Goal: Navigation & Orientation: Find specific page/section

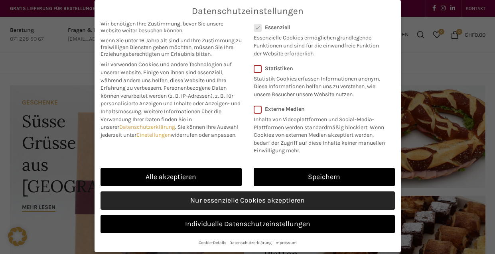
click at [263, 200] on link "Nur essenzielle Cookies akzeptieren" at bounding box center [248, 201] width 295 height 18
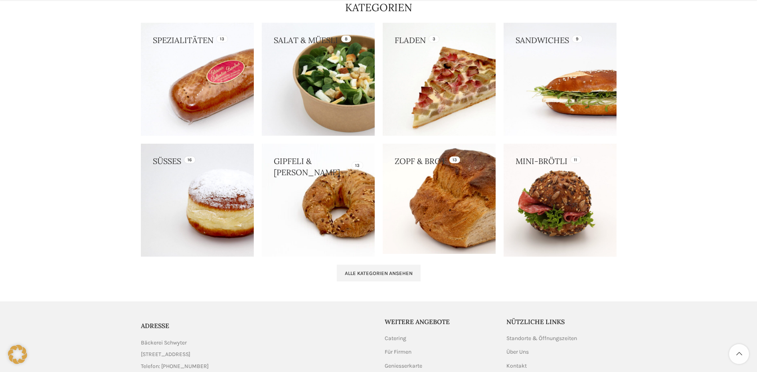
scroll to position [799, 0]
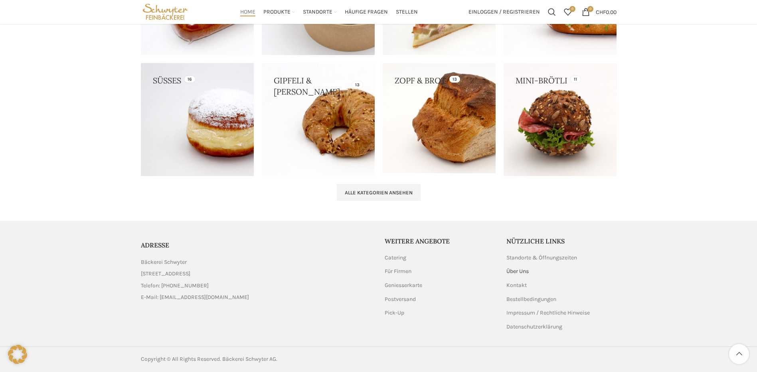
click at [495, 254] on link "Über Uns" at bounding box center [517, 271] width 23 height 8
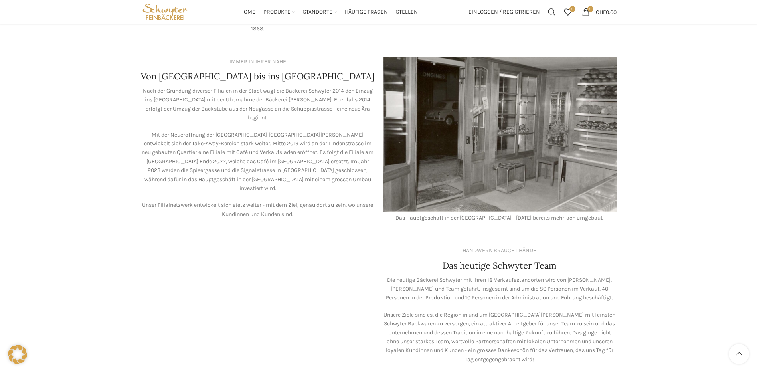
scroll to position [302, 0]
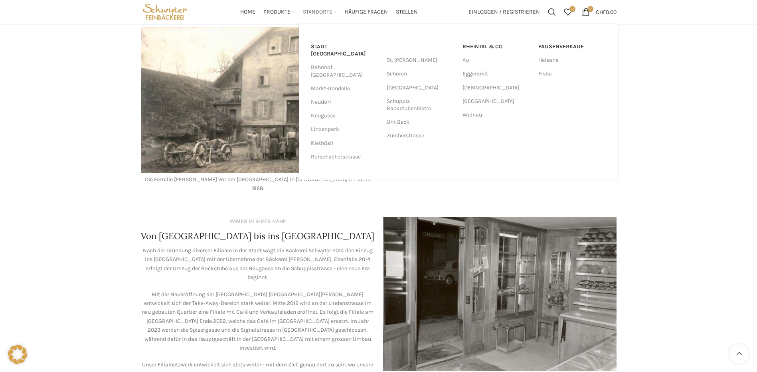
click at [315, 14] on span "Standorte" at bounding box center [318, 12] width 30 height 8
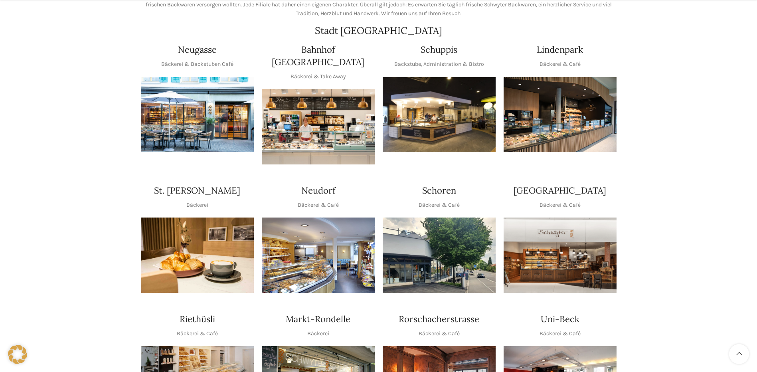
scroll to position [200, 0]
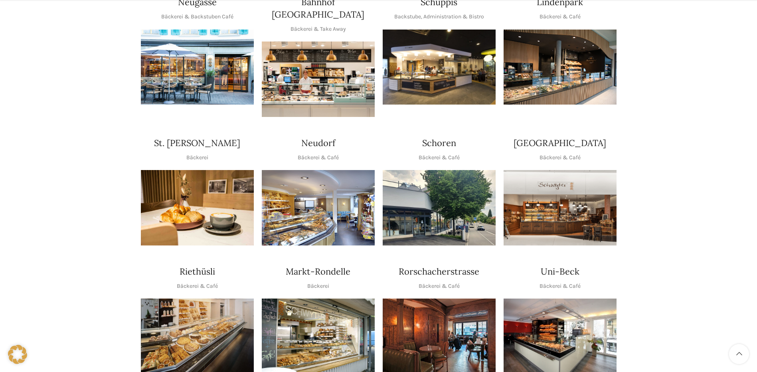
click at [438, 207] on img "1 / 1" at bounding box center [439, 207] width 113 height 75
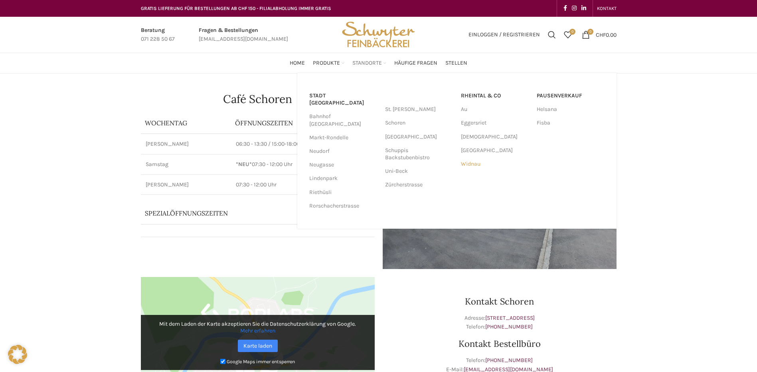
click at [469, 163] on link "Widnau" at bounding box center [495, 164] width 68 height 14
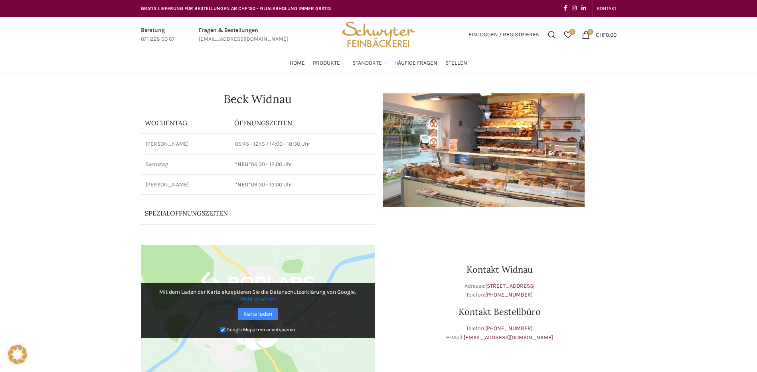
click at [459, 179] on img at bounding box center [484, 149] width 202 height 113
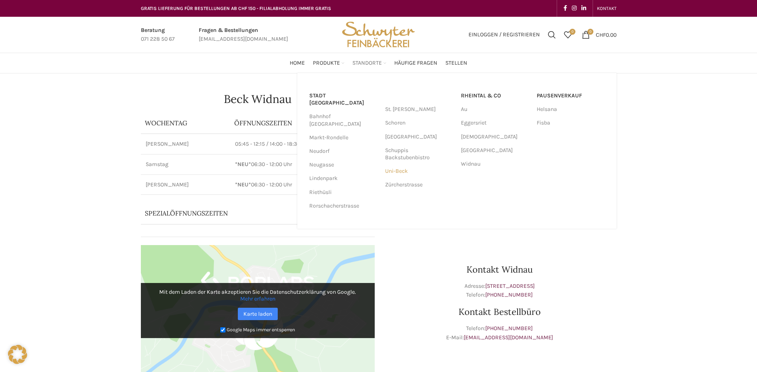
click at [398, 170] on link "Uni-Beck" at bounding box center [419, 171] width 68 height 14
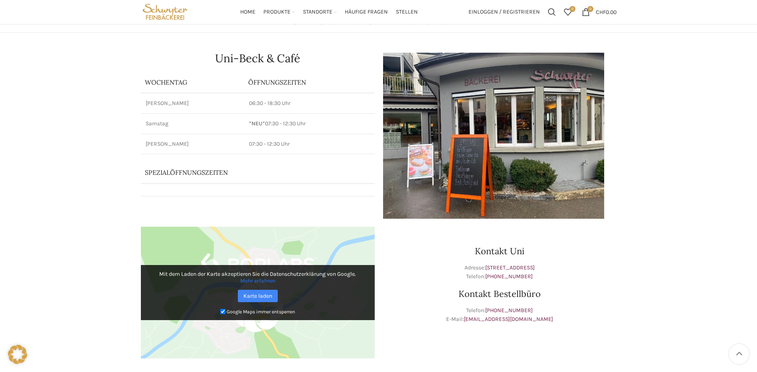
scroll to position [40, 0]
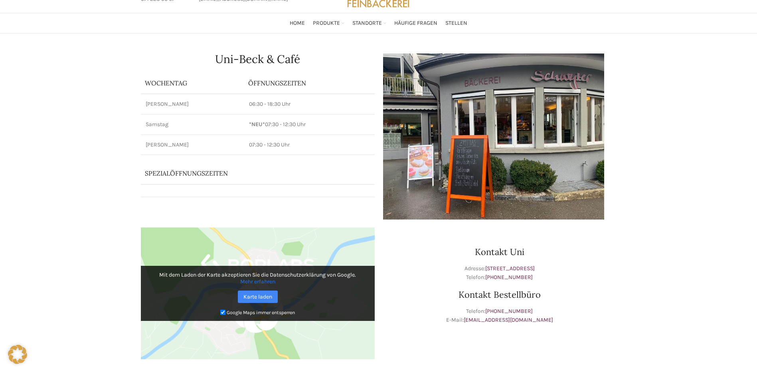
click at [474, 192] on img at bounding box center [494, 136] width 222 height 166
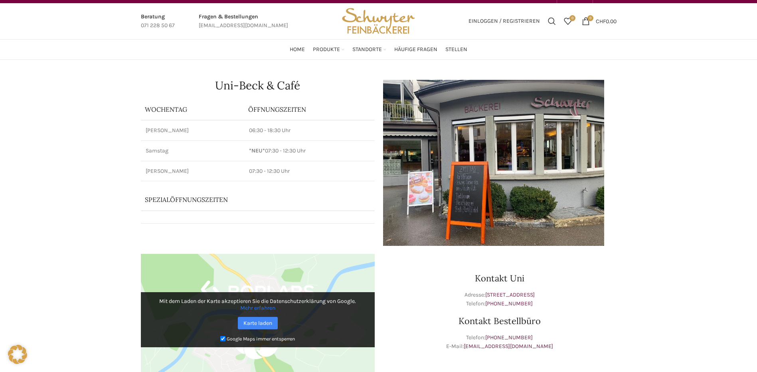
scroll to position [0, 0]
